Goal: Transaction & Acquisition: Connect Google Business Profile

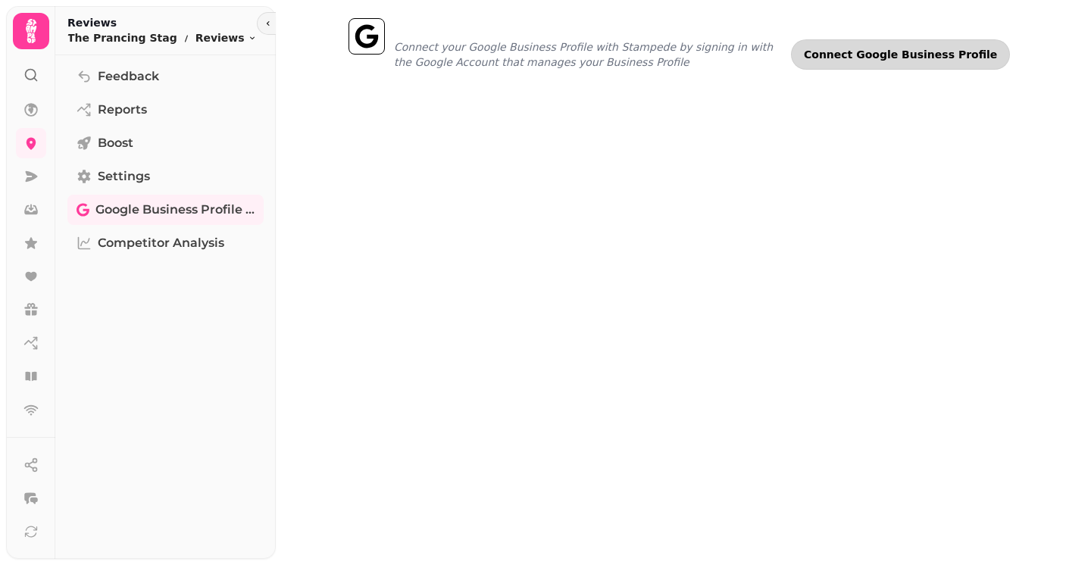
click at [893, 57] on span "Connect Google Business Profile" at bounding box center [900, 54] width 193 height 11
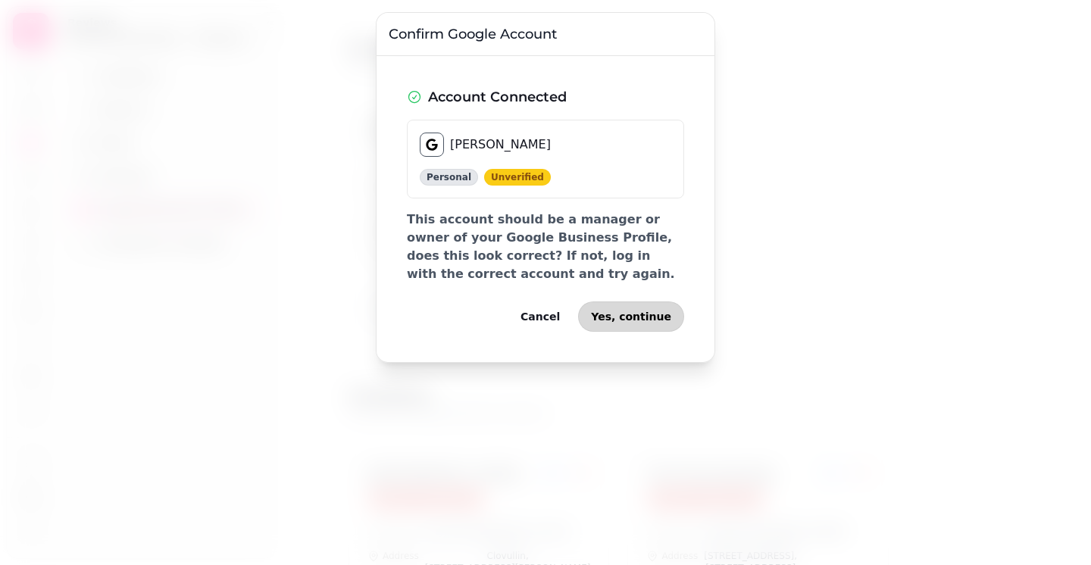
click at [631, 314] on span "Yes, continue" at bounding box center [631, 316] width 80 height 11
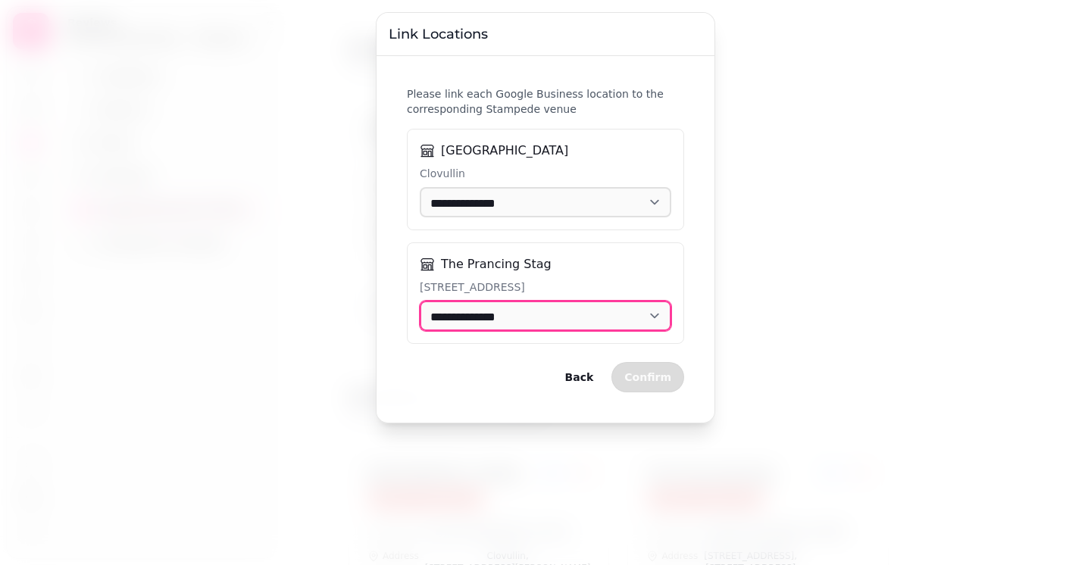
click at [602, 315] on select "**********" at bounding box center [546, 316] width 252 height 30
select select "**********"
click at [662, 377] on span "Confirm" at bounding box center [647, 377] width 47 height 11
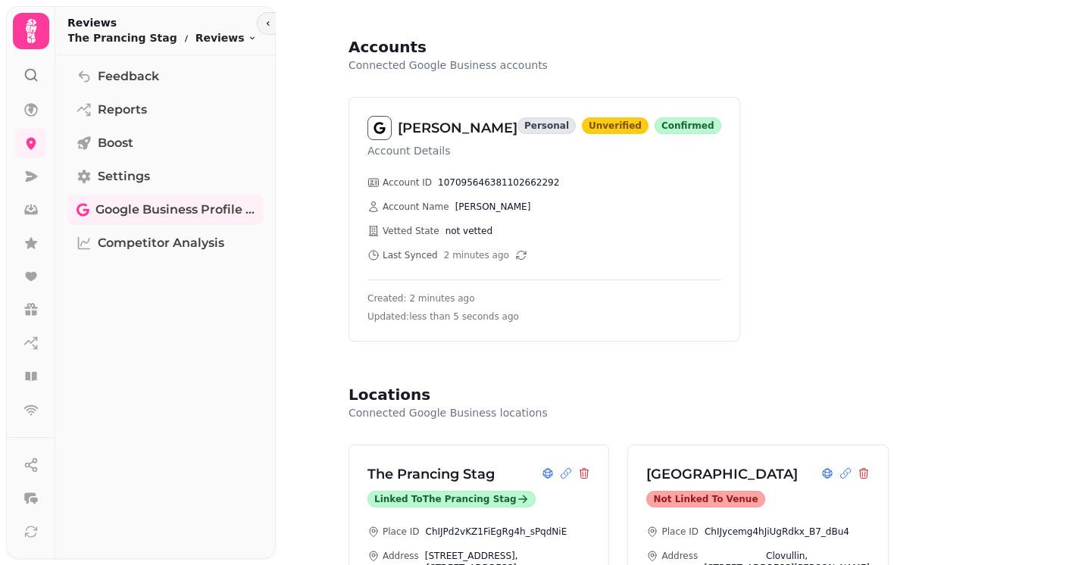
scroll to position [136, 0]
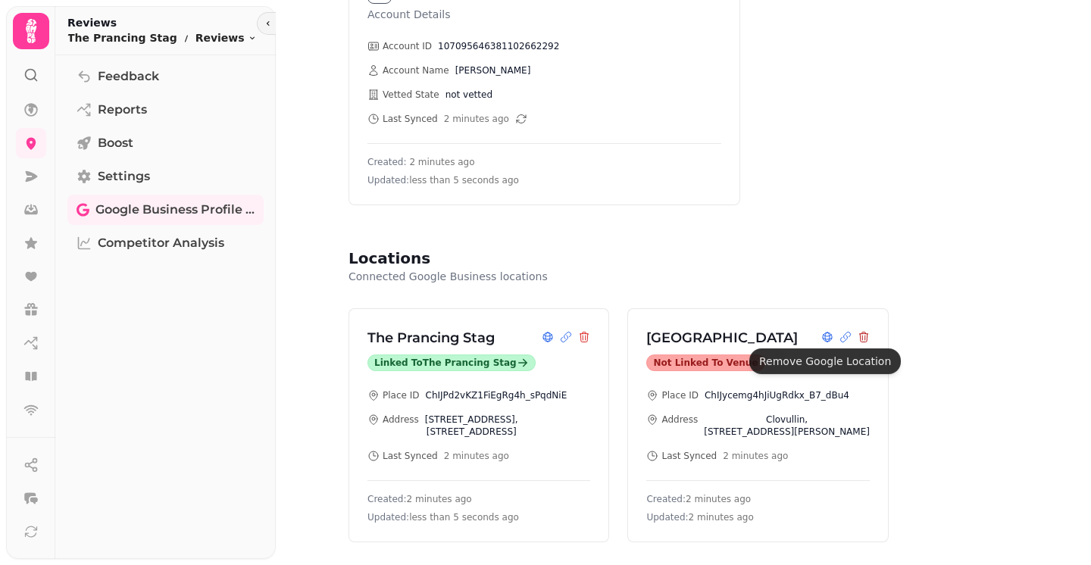
click at [858, 341] on icon at bounding box center [864, 337] width 12 height 12
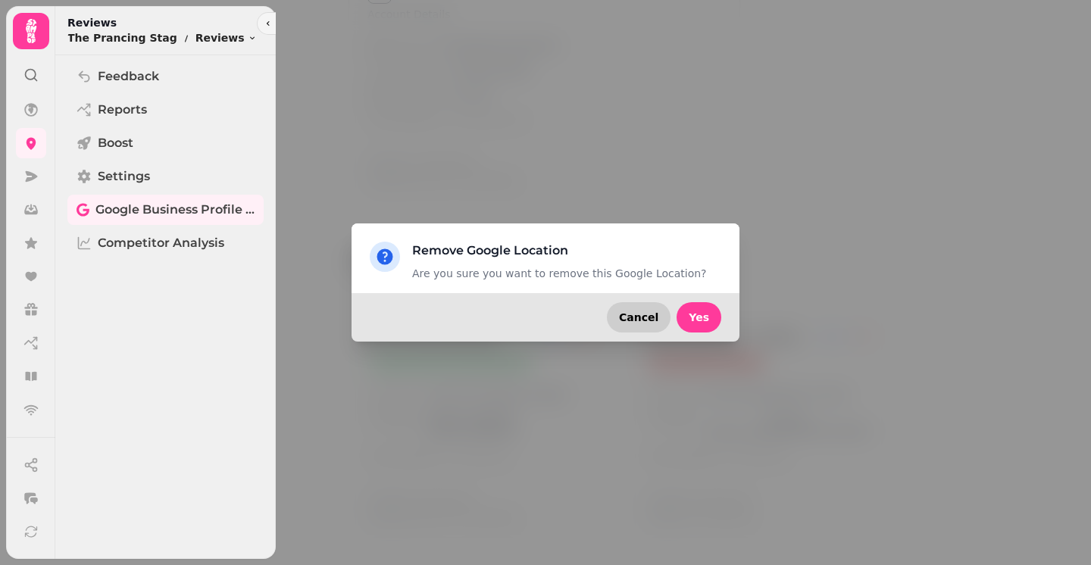
click at [648, 322] on span "Cancel" at bounding box center [638, 317] width 39 height 11
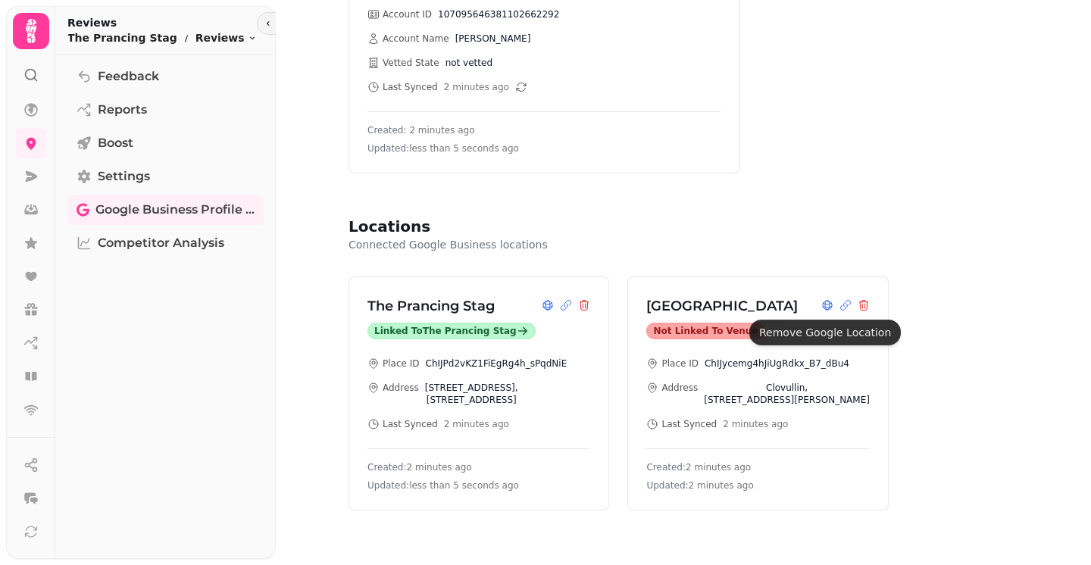
scroll to position [165, 0]
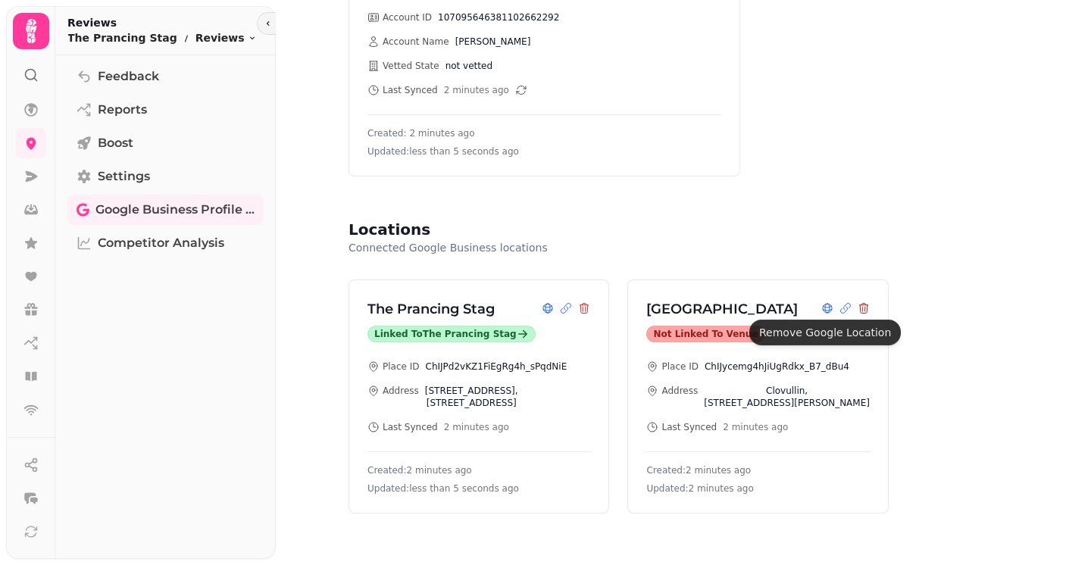
click at [859, 304] on icon at bounding box center [863, 308] width 8 height 10
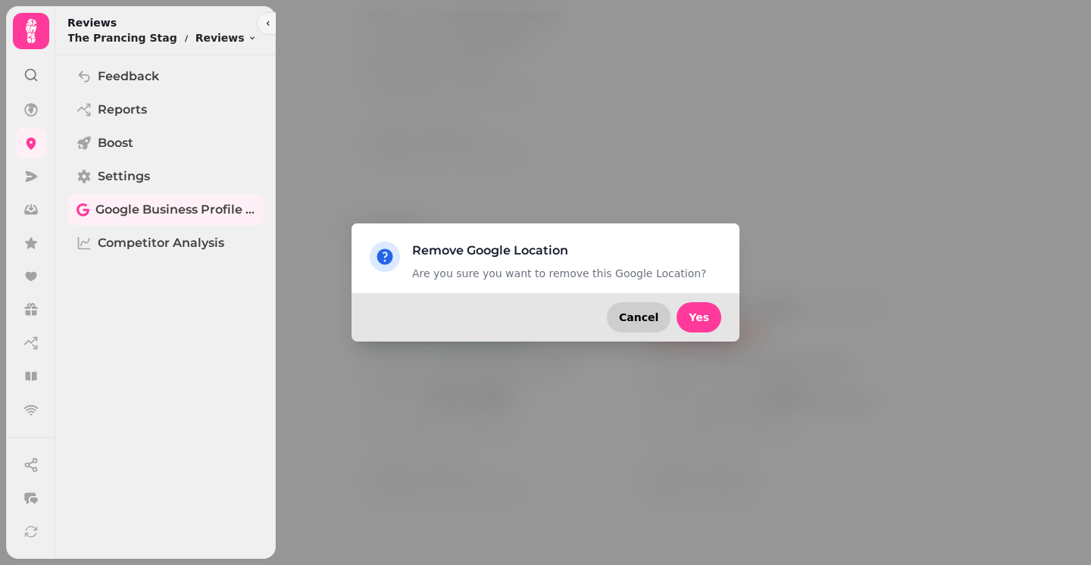
click at [644, 317] on span "Cancel" at bounding box center [638, 317] width 39 height 11
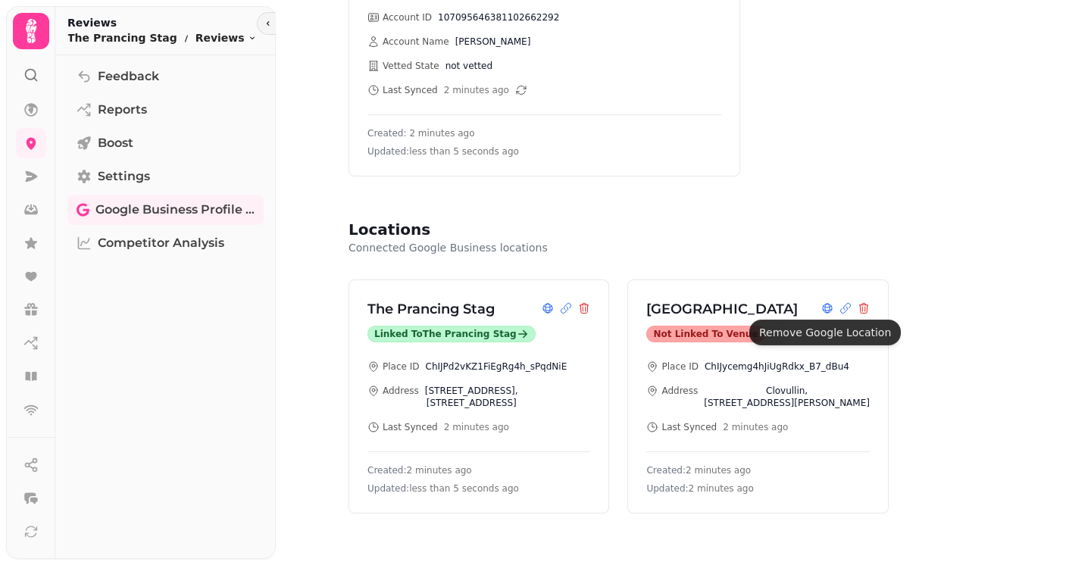
scroll to position [168, 0]
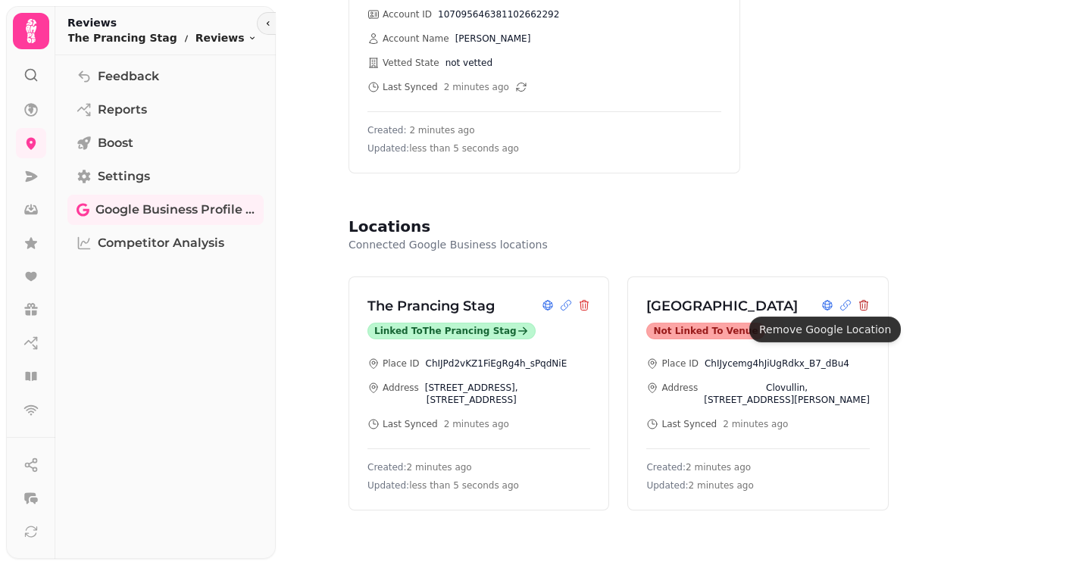
click at [858, 309] on icon at bounding box center [864, 305] width 12 height 12
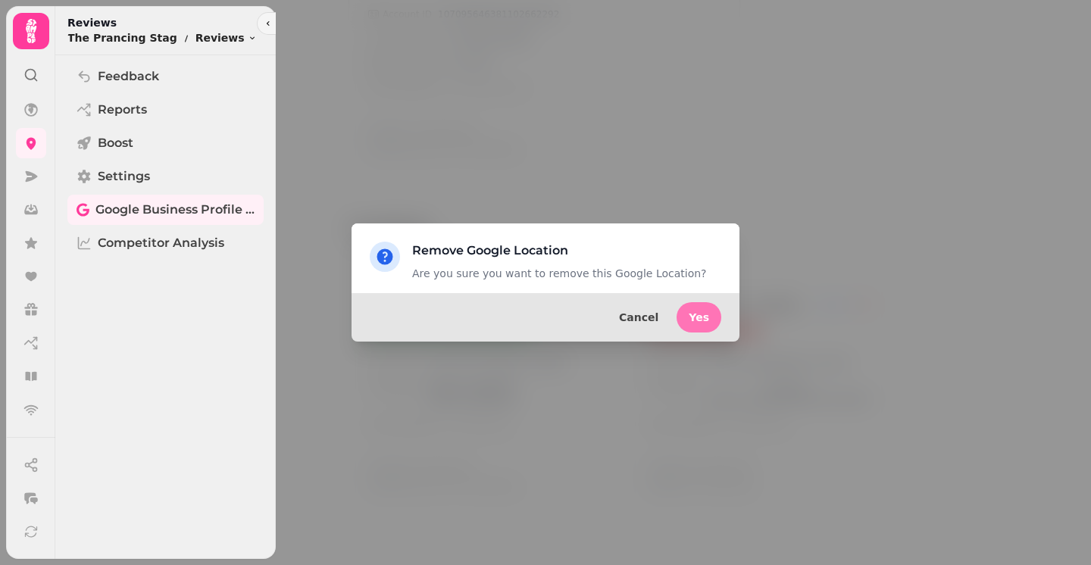
click at [690, 312] on button "Yes" at bounding box center [699, 317] width 45 height 30
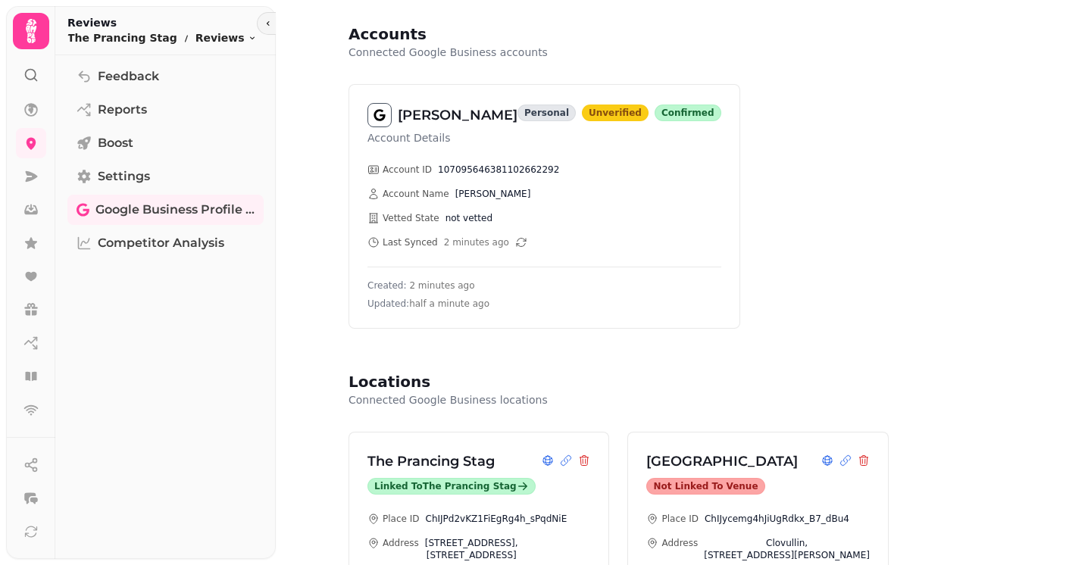
scroll to position [0, 0]
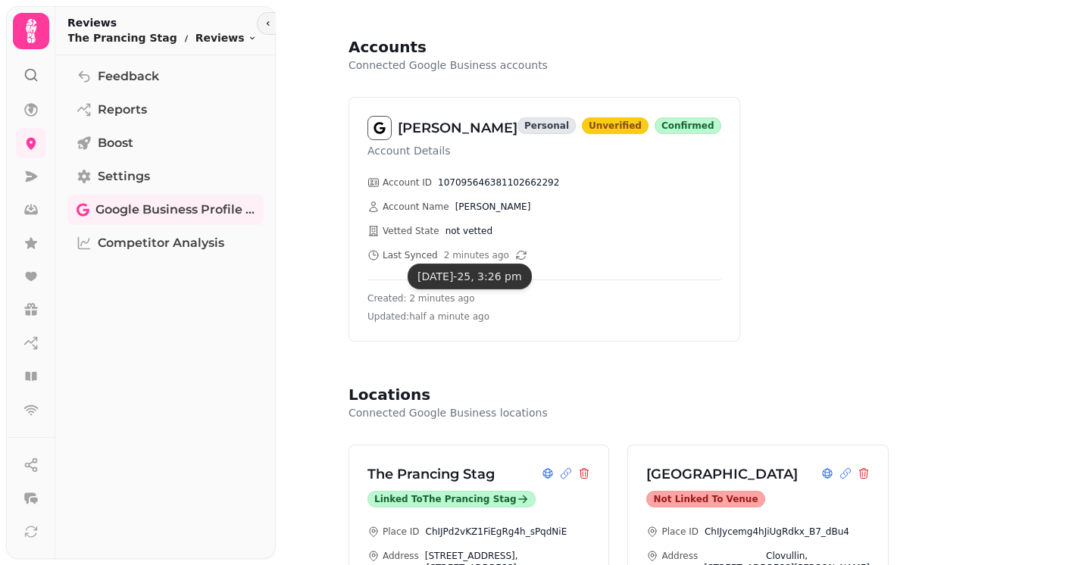
click at [515, 257] on icon "button" at bounding box center [521, 255] width 12 height 12
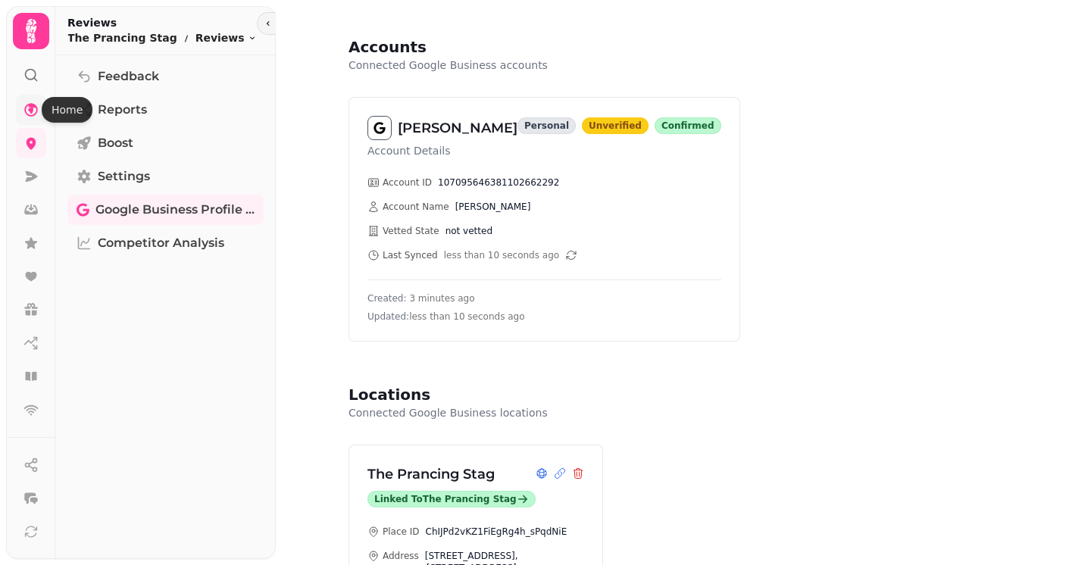
click at [30, 108] on icon at bounding box center [31, 110] width 14 height 14
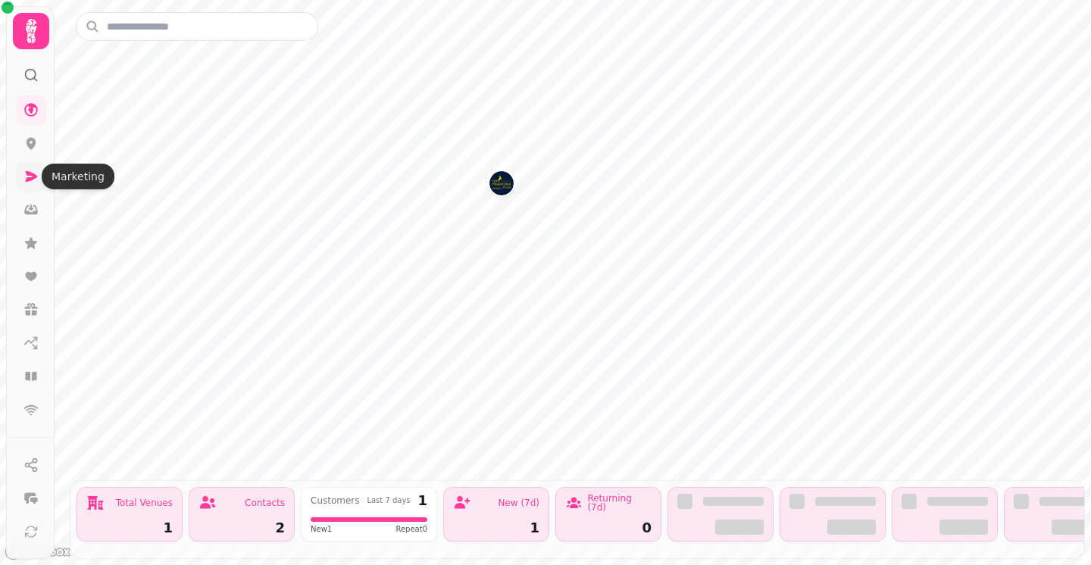
click at [33, 180] on icon at bounding box center [30, 176] width 15 height 15
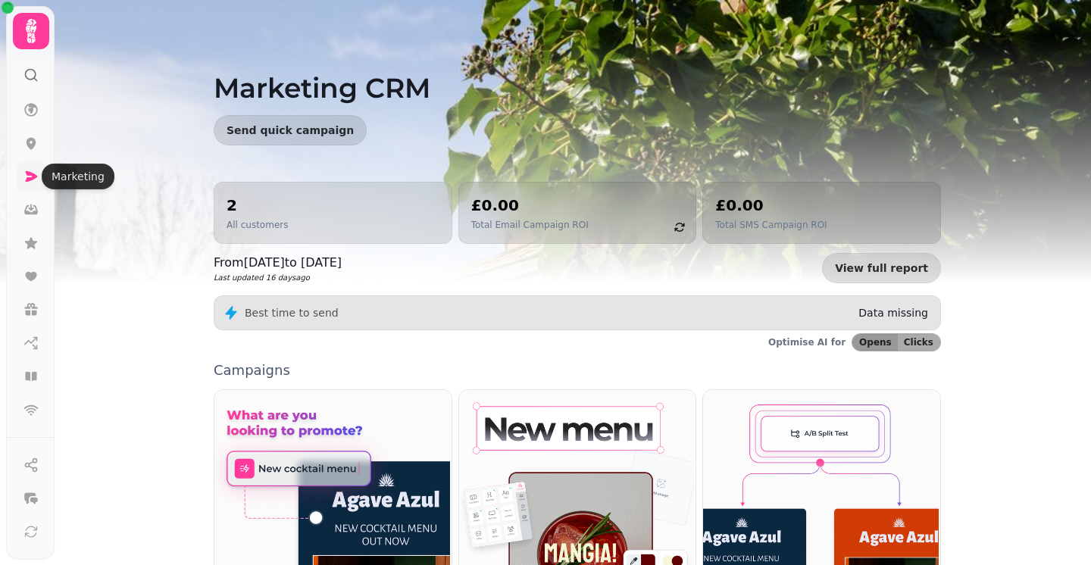
click at [36, 174] on icon at bounding box center [30, 176] width 15 height 15
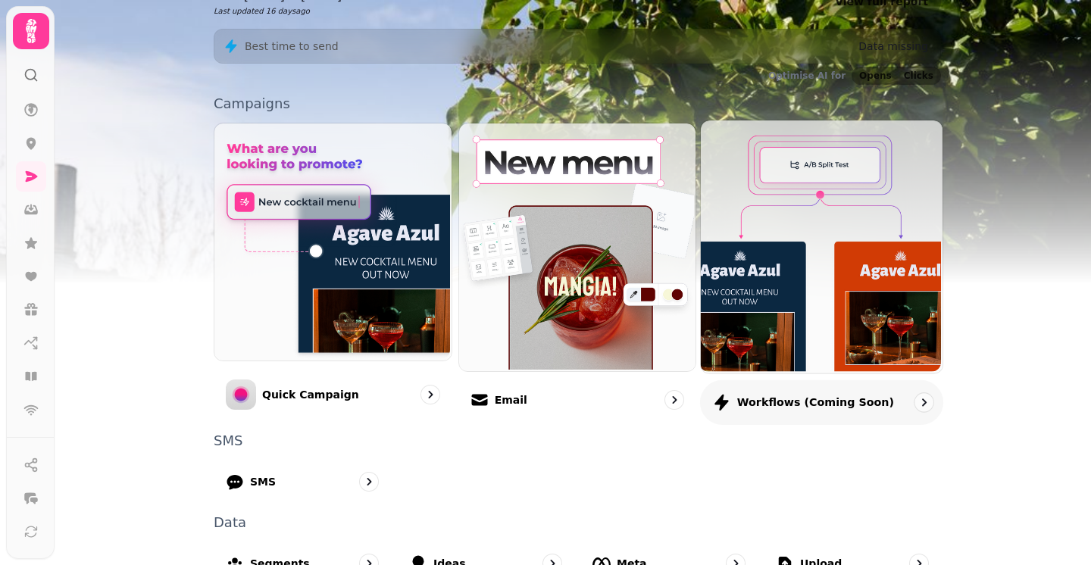
scroll to position [381, 0]
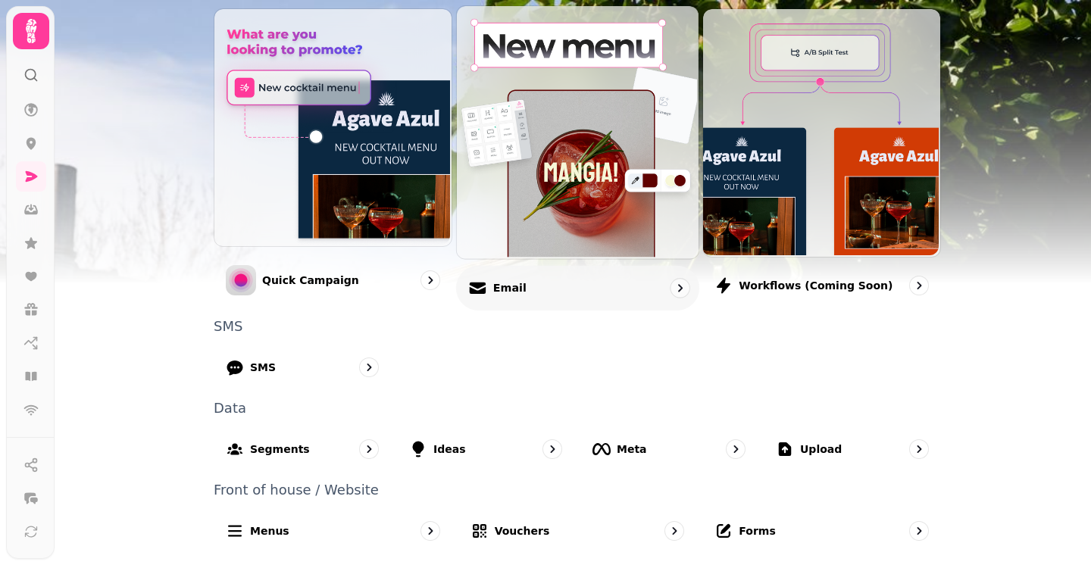
click at [652, 283] on div "Email" at bounding box center [577, 287] width 243 height 45
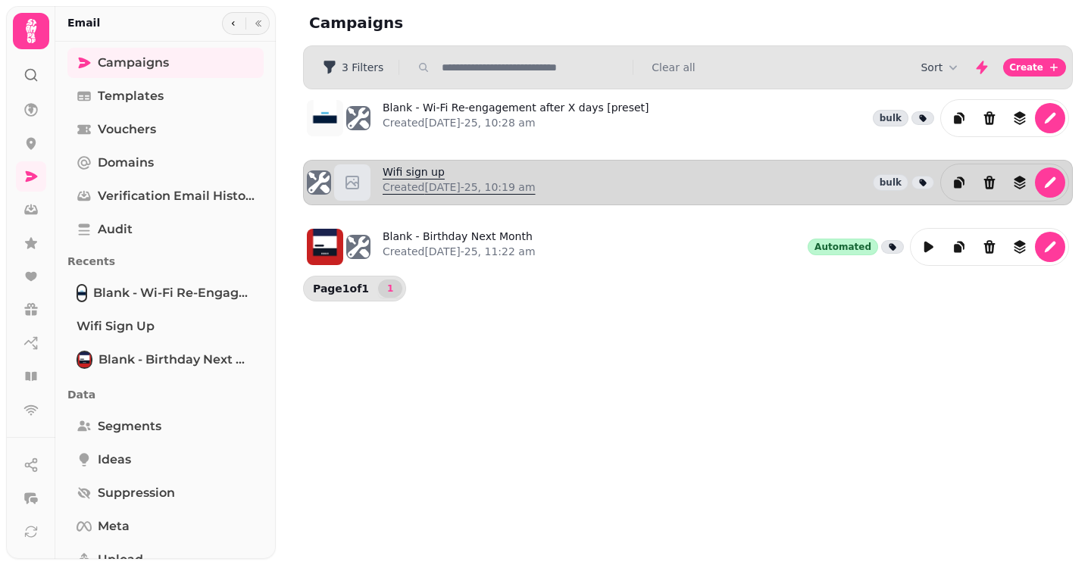
click at [421, 175] on link "Wifi sign up Created 13th Aug-25, 10:19 am" at bounding box center [459, 182] width 153 height 36
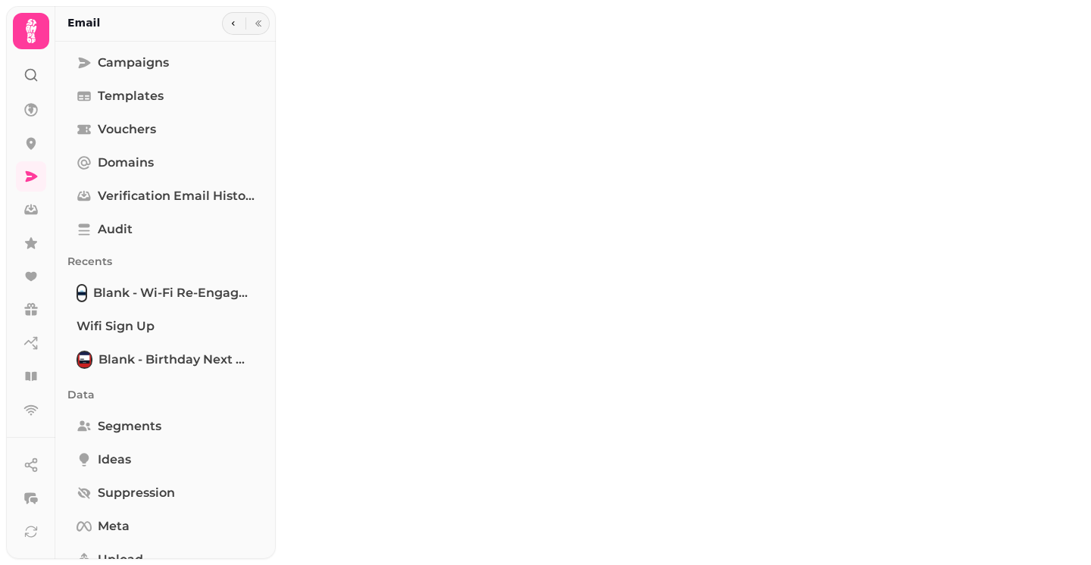
type input "**********"
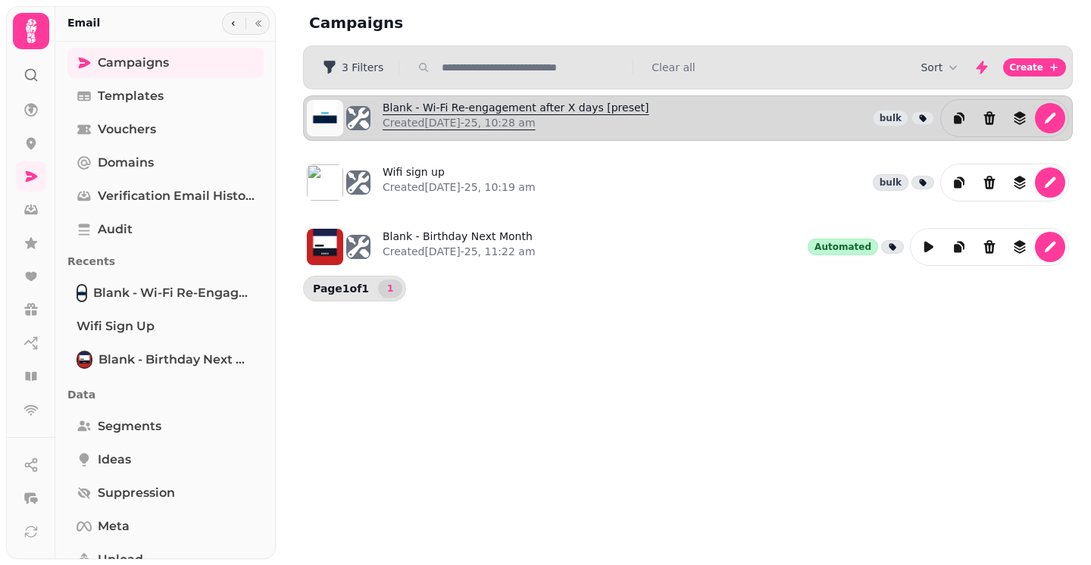
click at [435, 100] on link "Blank - Wi-Fi Re-engagement after X days [preset] Created 13th Aug-25, 10:28 am" at bounding box center [516, 118] width 267 height 36
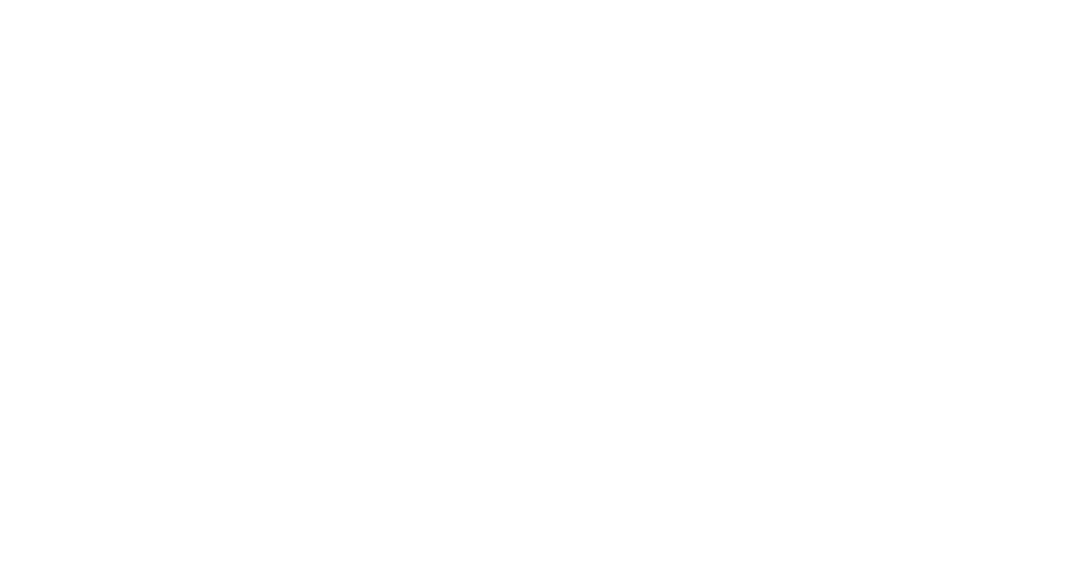
select select "**********"
